Goal: Complete application form

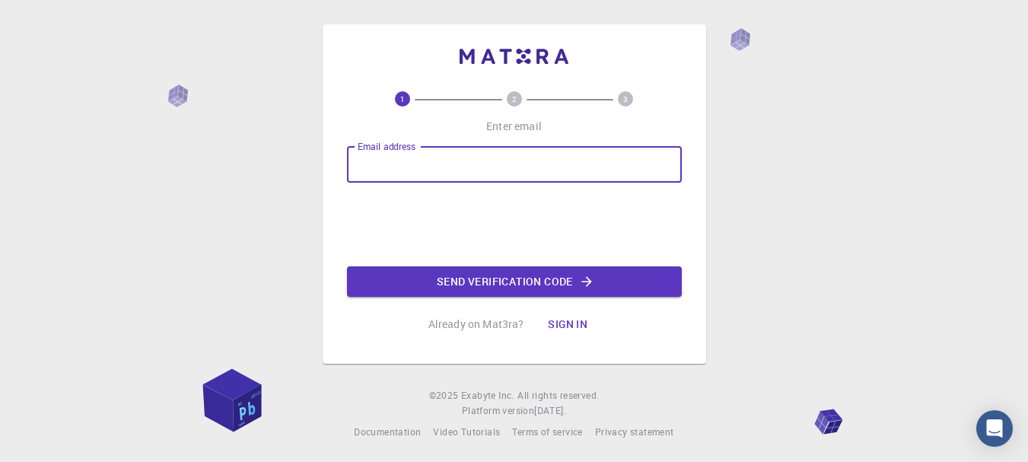
type input "[EMAIL_ADDRESS][DOMAIN_NAME]"
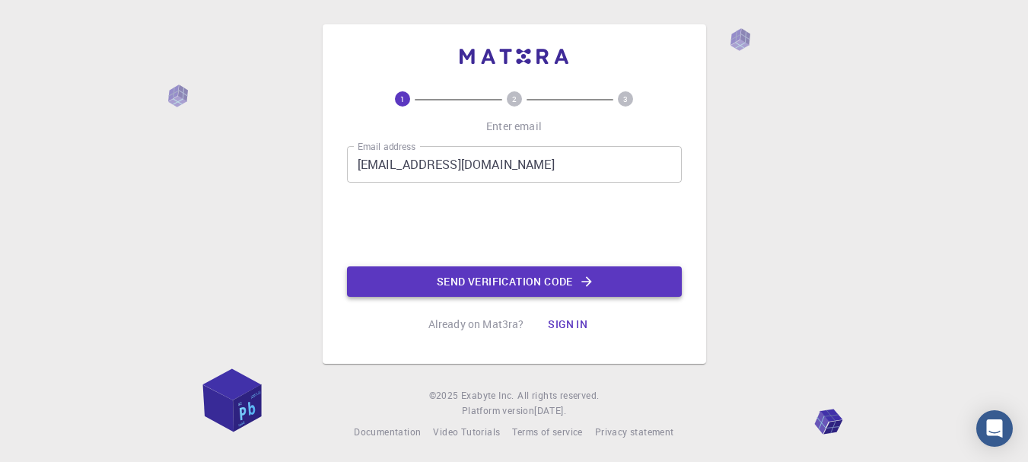
click at [450, 276] on button "Send verification code" at bounding box center [514, 281] width 335 height 30
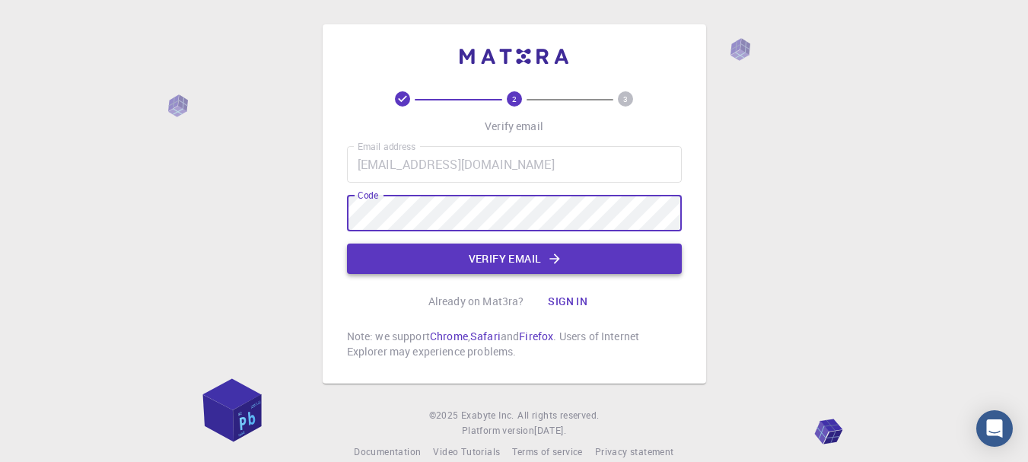
click at [394, 251] on button "Verify email" at bounding box center [514, 258] width 335 height 30
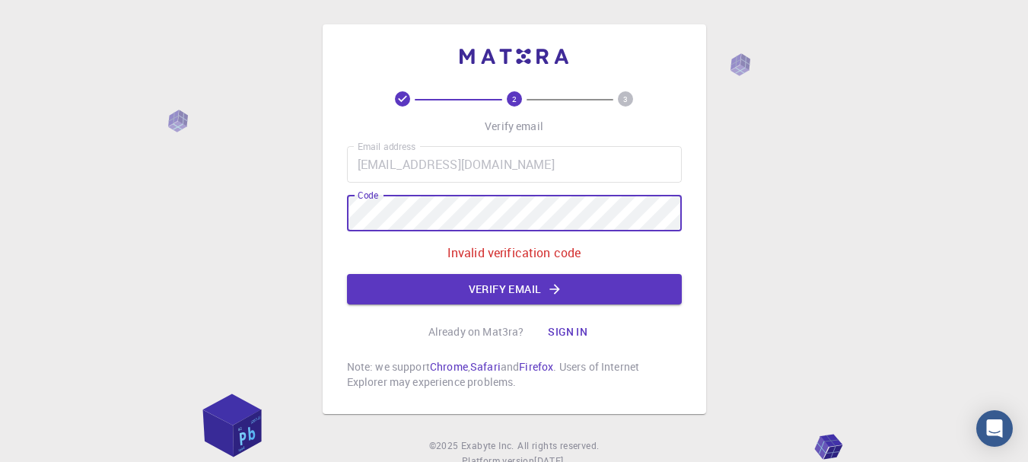
click at [136, 178] on div "2 3 Verify email Email address [EMAIL_ADDRESS][DOMAIN_NAME] Email address Code …" at bounding box center [514, 257] width 1028 height 514
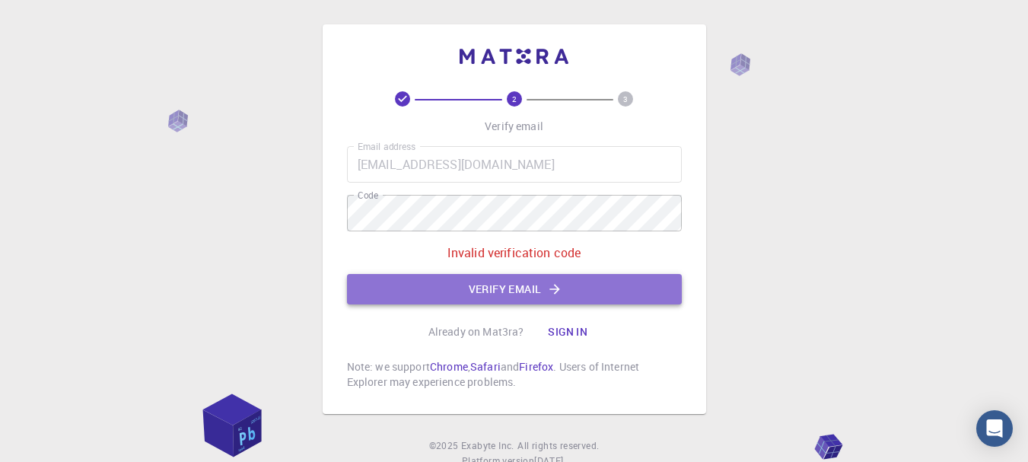
click at [465, 285] on button "Verify email" at bounding box center [514, 289] width 335 height 30
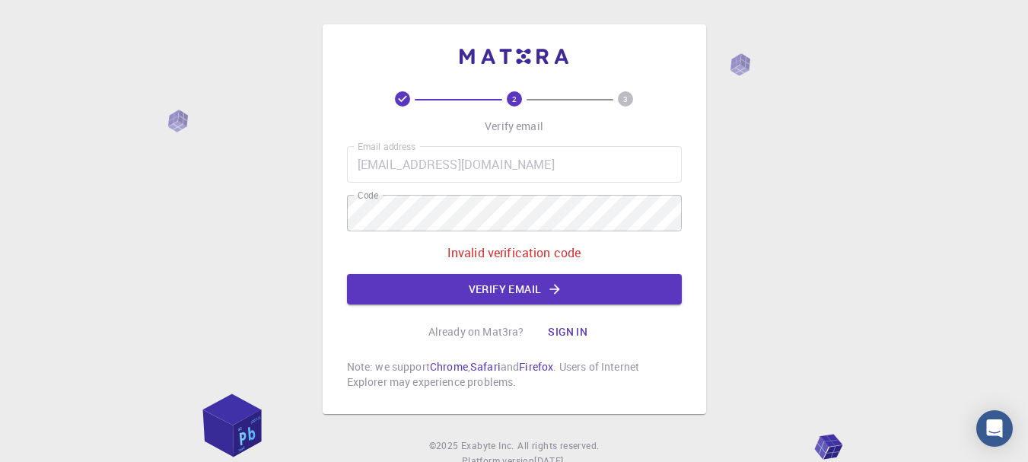
click at [458, 242] on div "Email address [EMAIL_ADDRESS][DOMAIN_NAME] Email address Code Code Invalid veri…" at bounding box center [514, 225] width 335 height 158
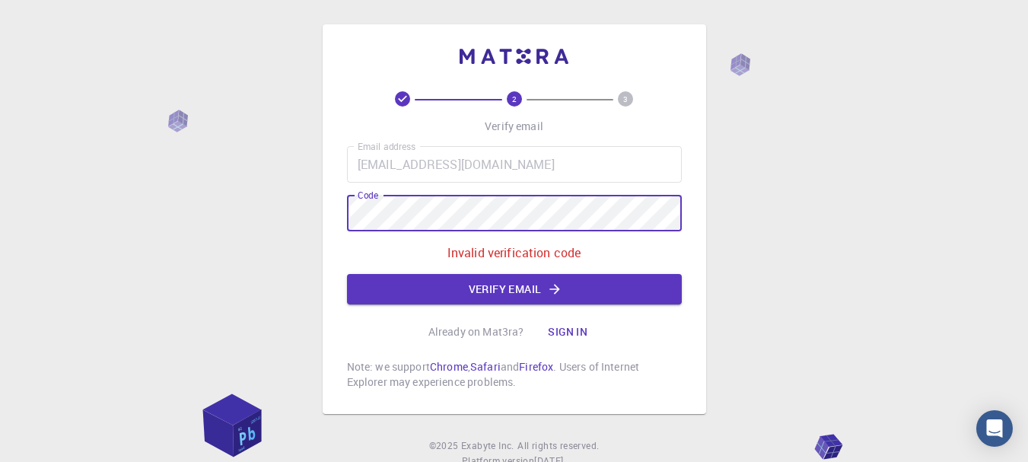
click at [253, 211] on div "2 3 Verify email Email address [EMAIL_ADDRESS][DOMAIN_NAME] Email address Code …" at bounding box center [514, 257] width 1028 height 514
click at [147, 205] on div "2 3 Verify email Email address [EMAIL_ADDRESS][DOMAIN_NAME] Email address Code …" at bounding box center [514, 257] width 1028 height 514
click at [424, 285] on button "Verify email" at bounding box center [514, 289] width 335 height 30
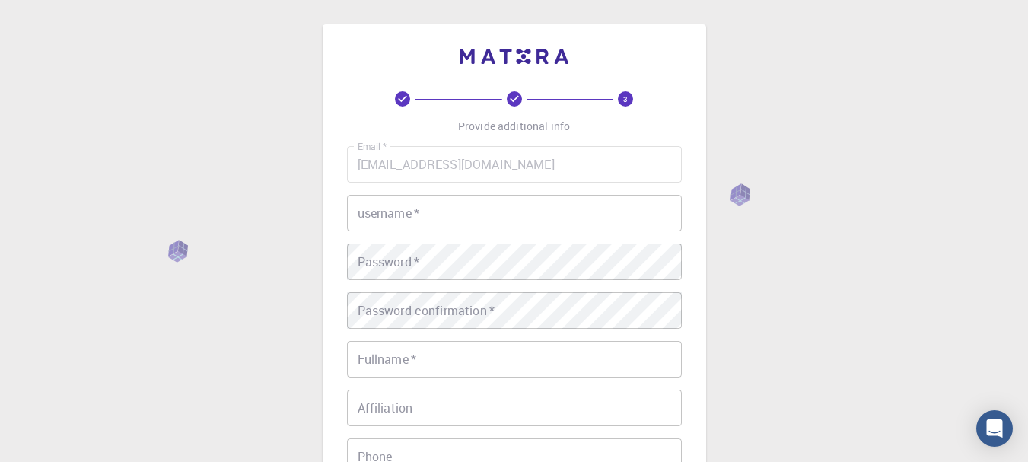
click at [380, 215] on input "username   *" at bounding box center [514, 213] width 335 height 37
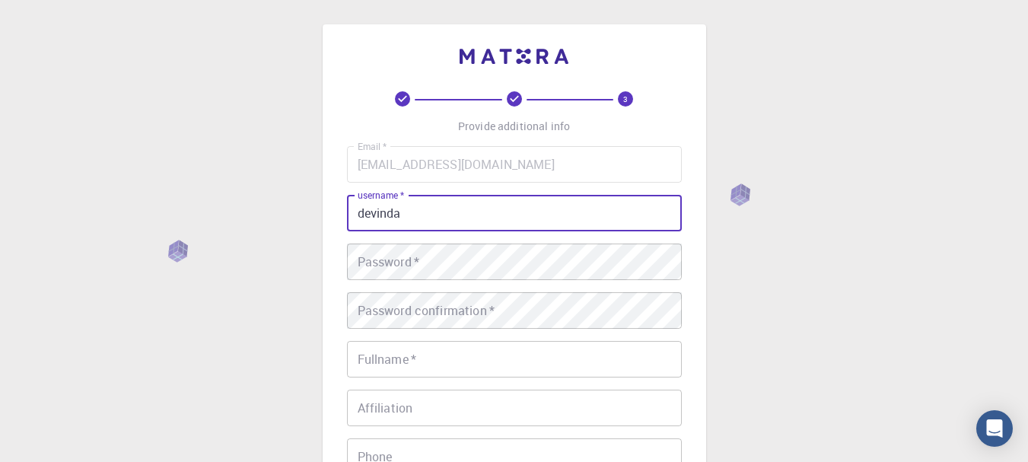
type input "devinda"
click at [382, 259] on div "Password   * Password   *" at bounding box center [514, 261] width 335 height 37
click at [513, 225] on input "devinda" at bounding box center [514, 213] width 335 height 37
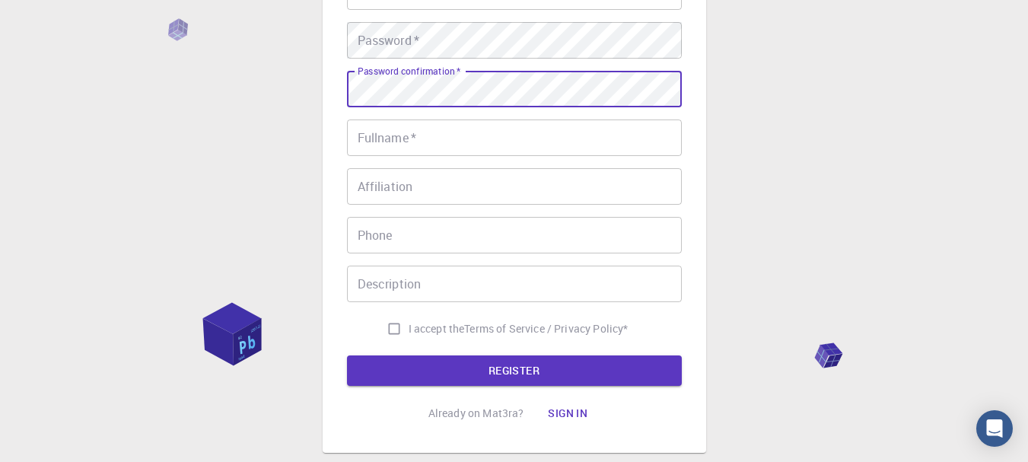
scroll to position [228, 0]
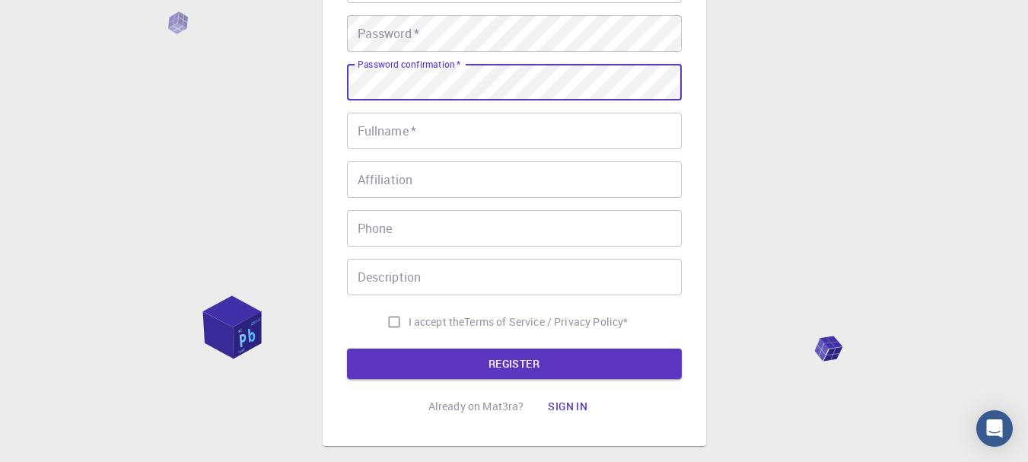
click at [393, 320] on input "I accept the Terms of Service / Privacy Policy *" at bounding box center [394, 321] width 29 height 29
checkbox input "true"
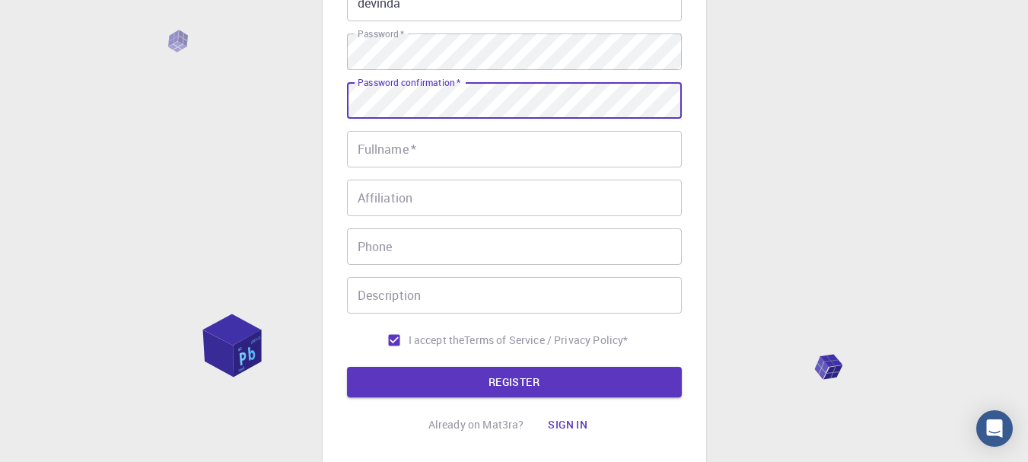
scroll to position [313, 0]
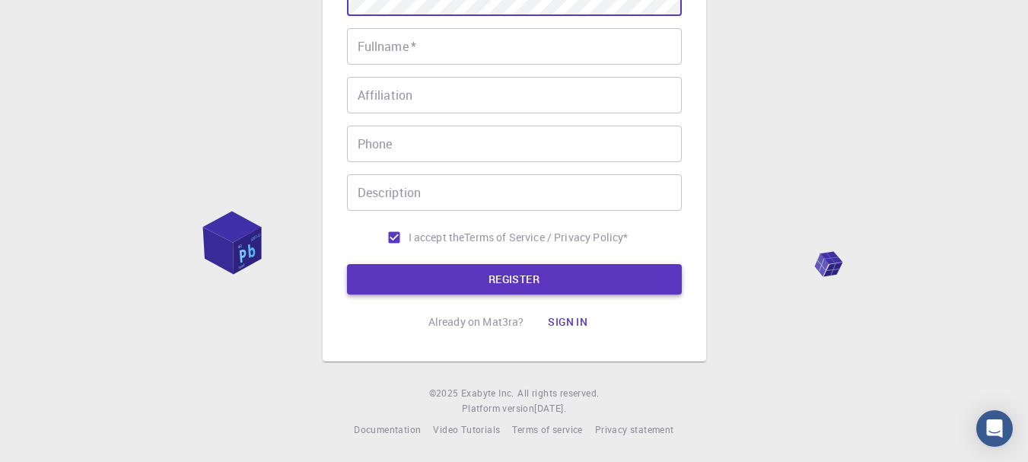
click at [594, 276] on button "REGISTER" at bounding box center [514, 279] width 335 height 30
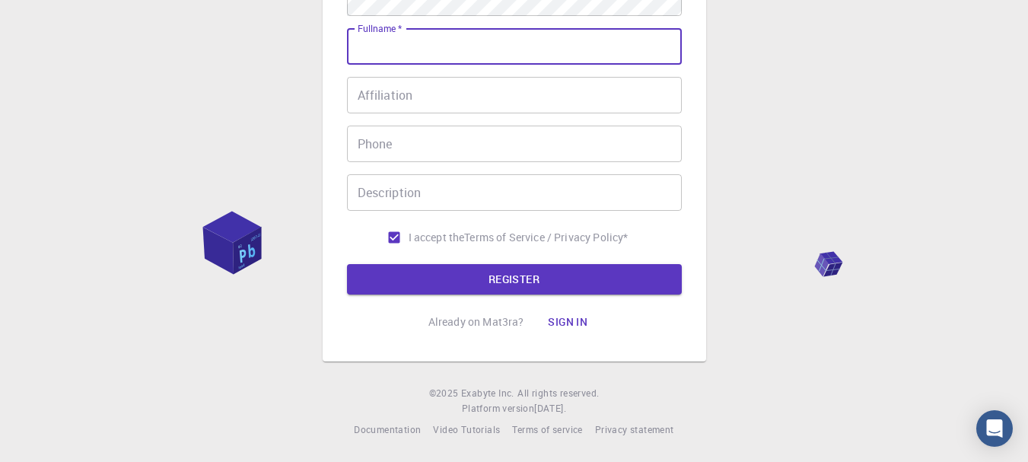
click at [399, 41] on input "Fullname   *" at bounding box center [514, 46] width 335 height 37
type input "Orange Hrm"
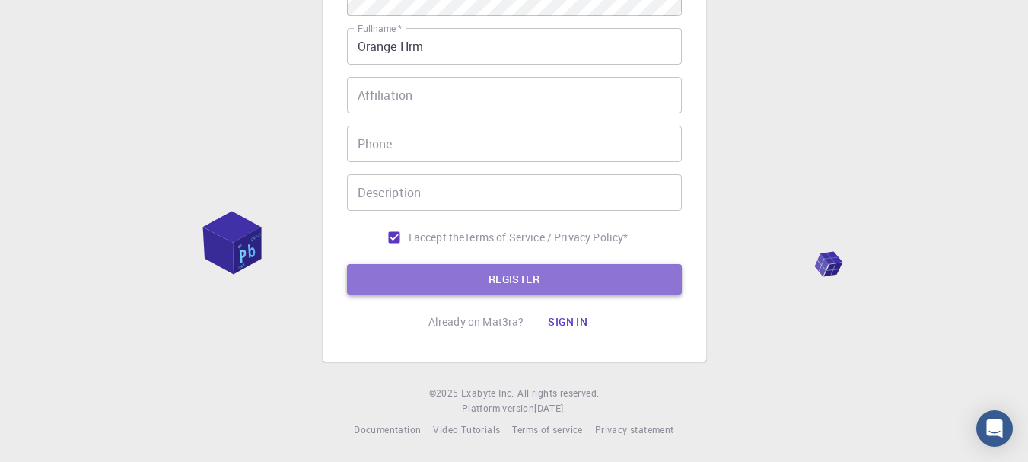
click at [458, 272] on button "REGISTER" at bounding box center [514, 279] width 335 height 30
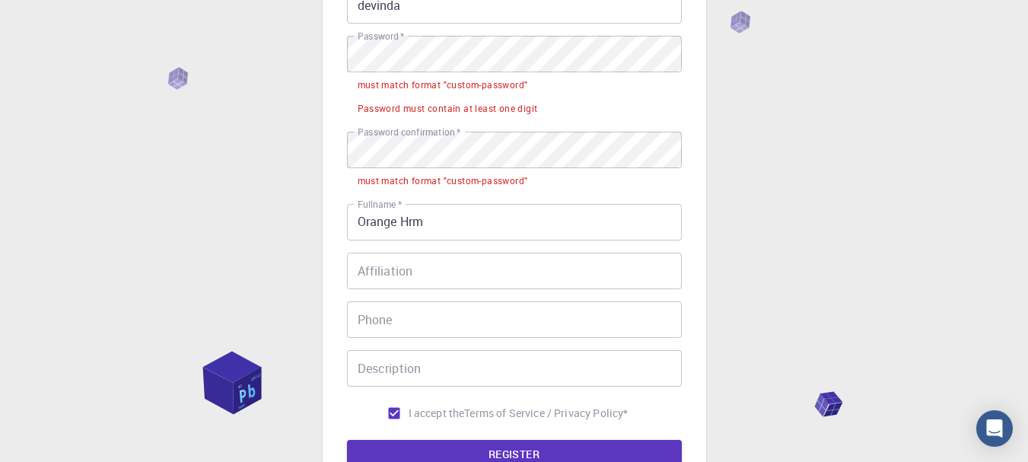
scroll to position [207, 0]
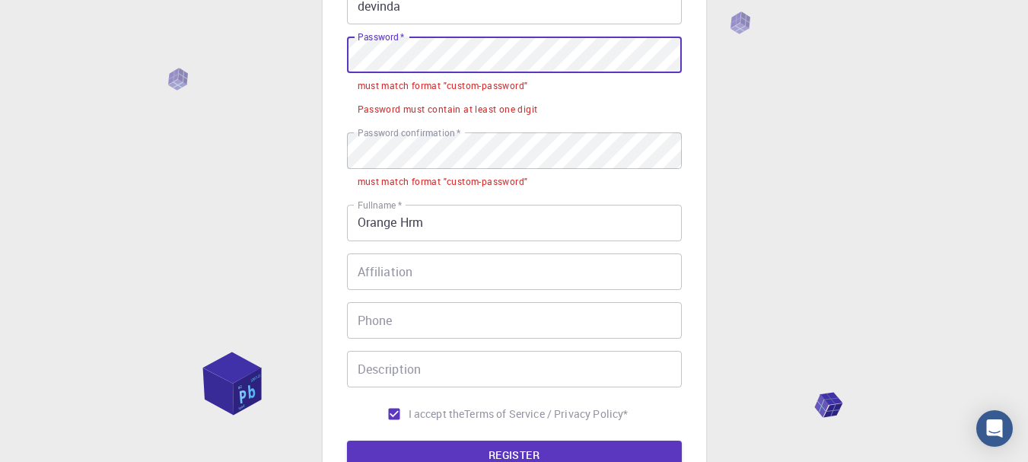
click at [333, 48] on div "3 Provide additional info Email   * [EMAIL_ADDRESS][DOMAIN_NAME] Email   * user…" at bounding box center [514, 177] width 383 height 720
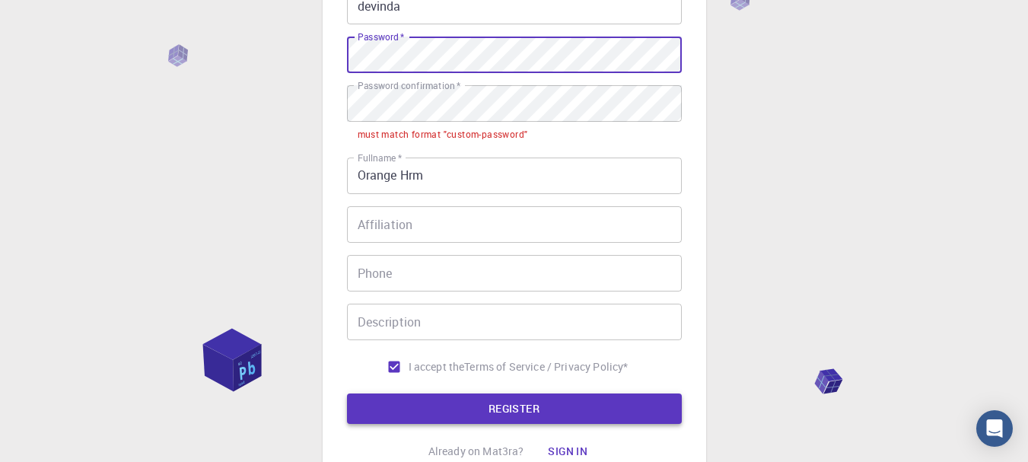
click at [466, 416] on button "REGISTER" at bounding box center [514, 408] width 335 height 30
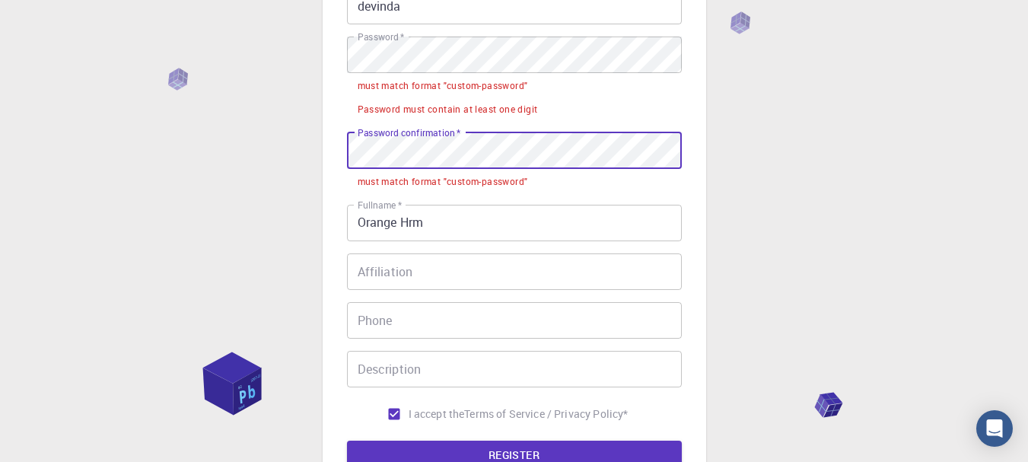
click at [233, 118] on div "3 Provide additional info Email   * [EMAIL_ADDRESS][DOMAIN_NAME] Email   * user…" at bounding box center [514, 215] width 1028 height 844
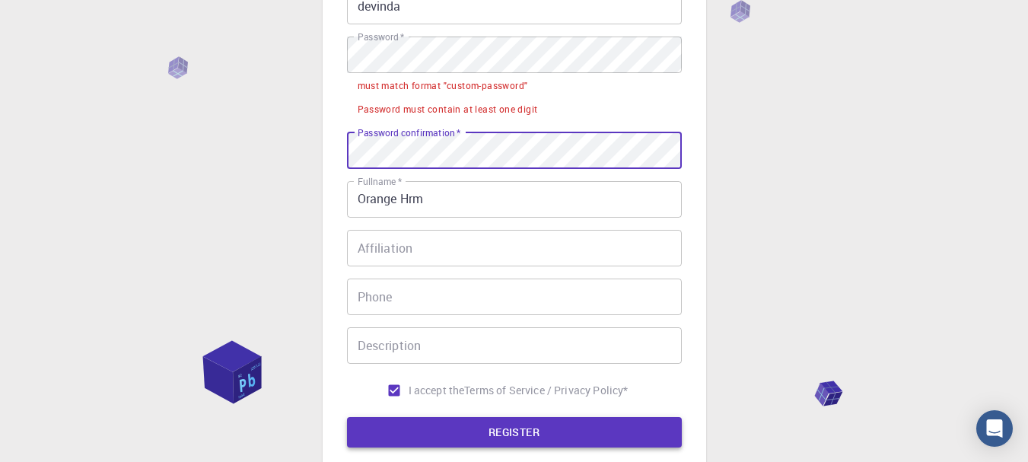
click at [544, 437] on button "REGISTER" at bounding box center [514, 432] width 335 height 30
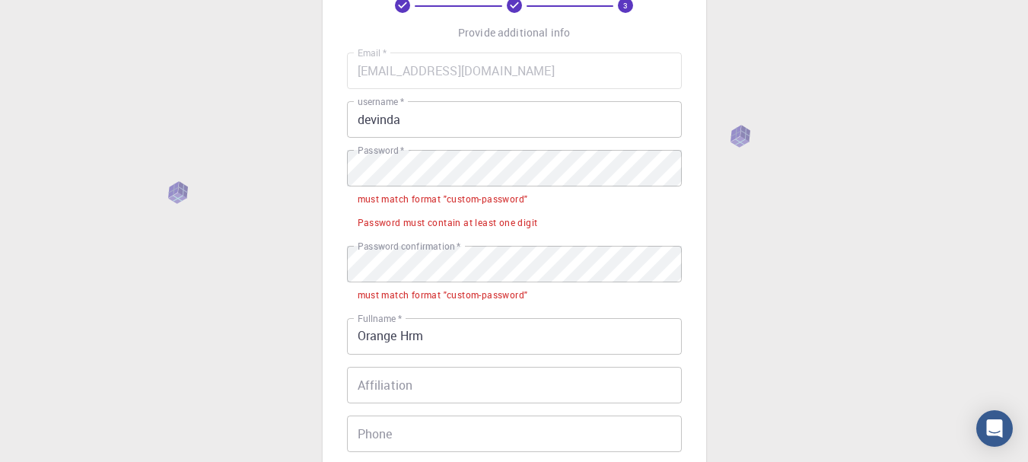
scroll to position [78, 0]
